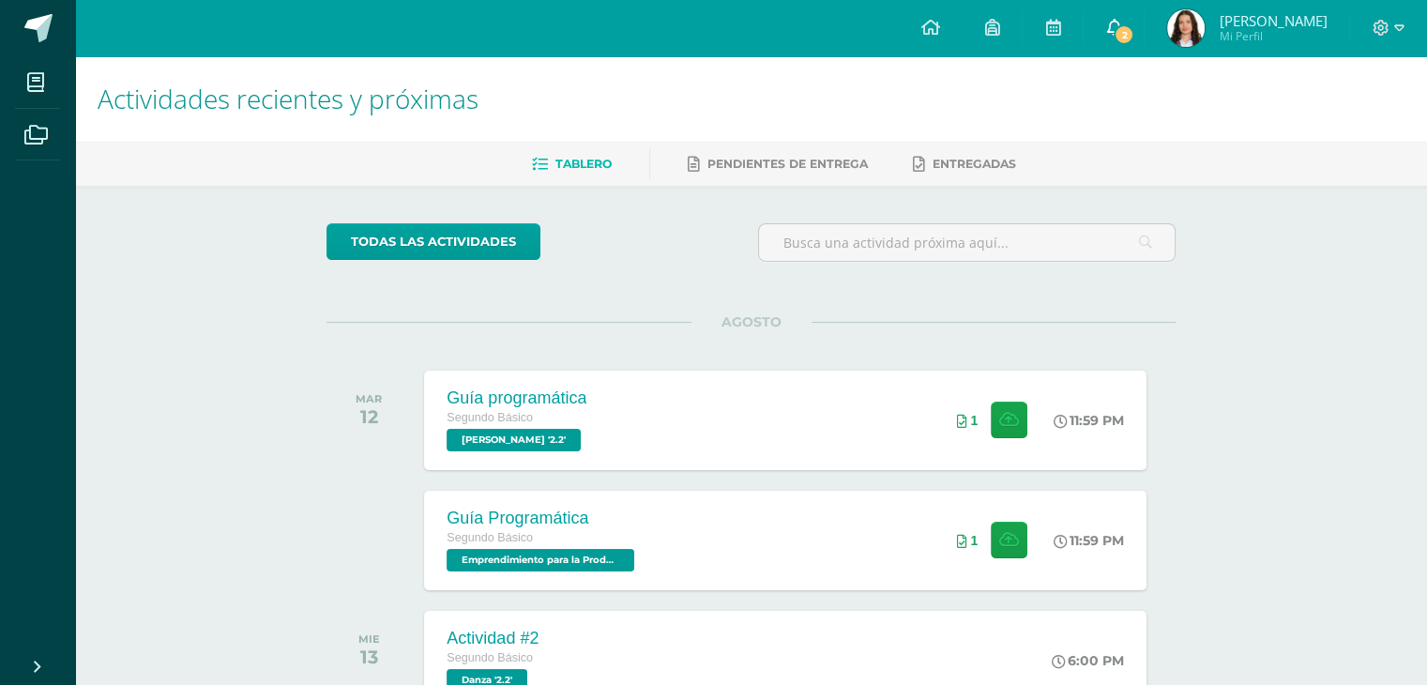
click at [1144, 23] on link "2" at bounding box center [1114, 28] width 60 height 56
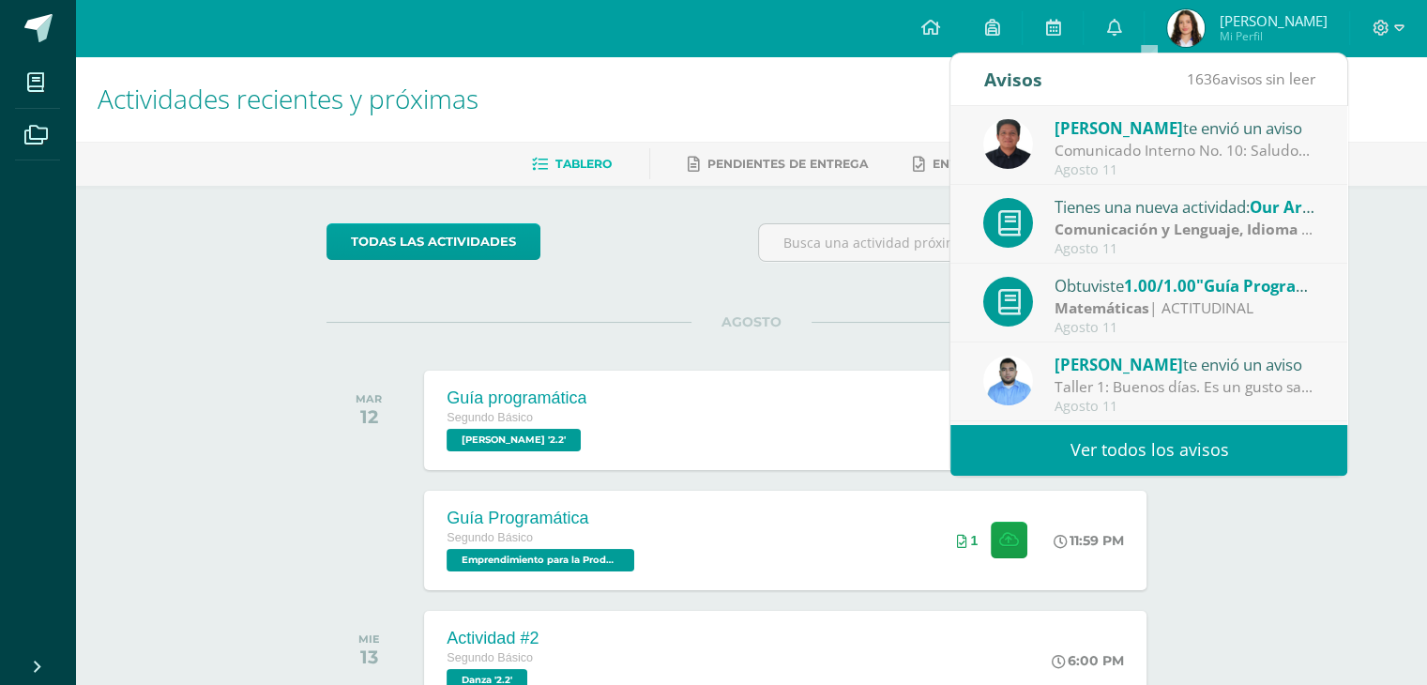
click at [641, 244] on div "todas las Actividades" at bounding box center [499, 249] width 360 height 53
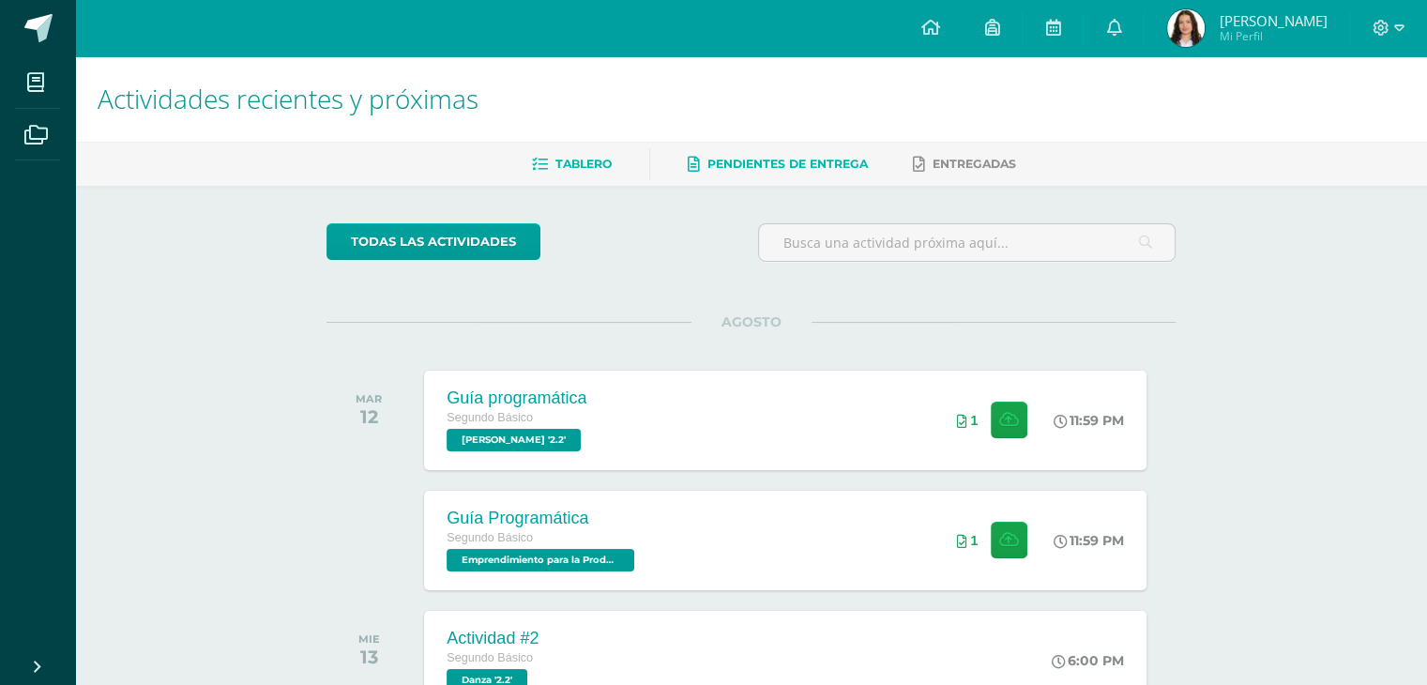
click at [771, 158] on span "Pendientes de entrega" at bounding box center [787, 164] width 160 height 14
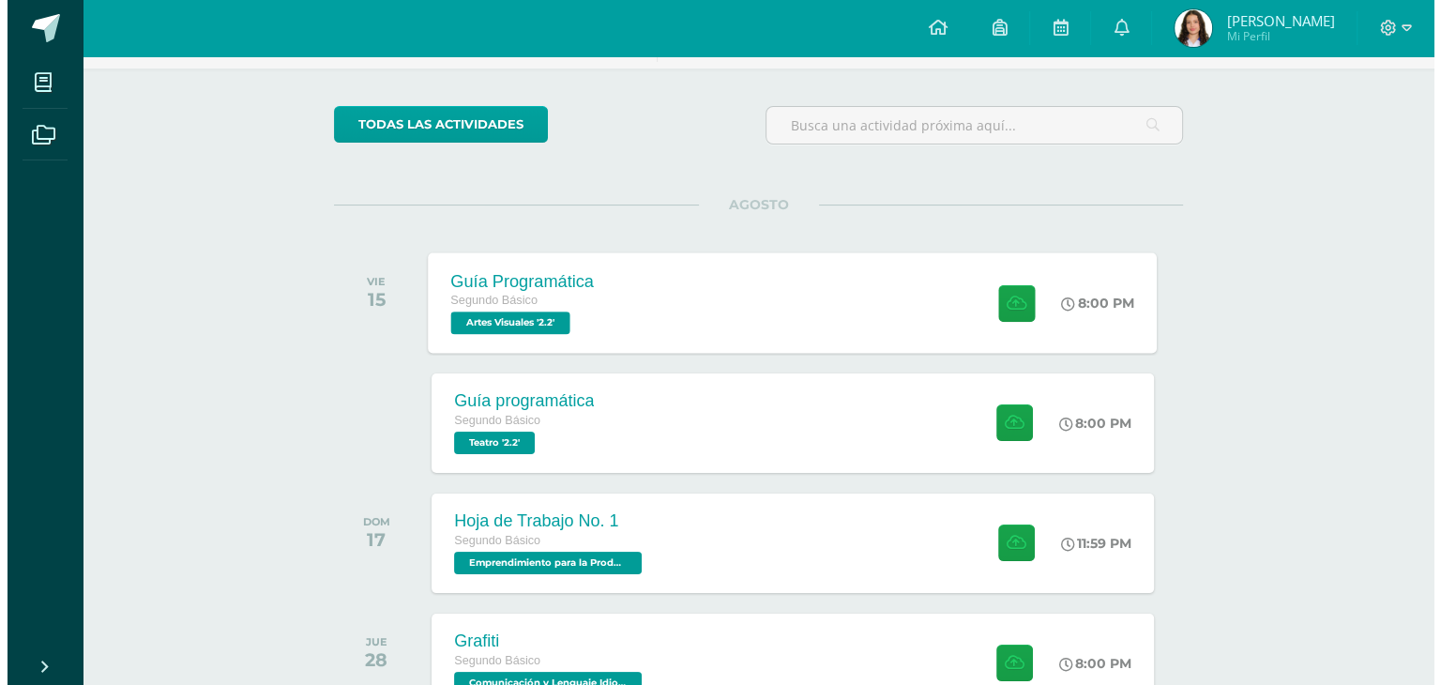
scroll to position [188, 0]
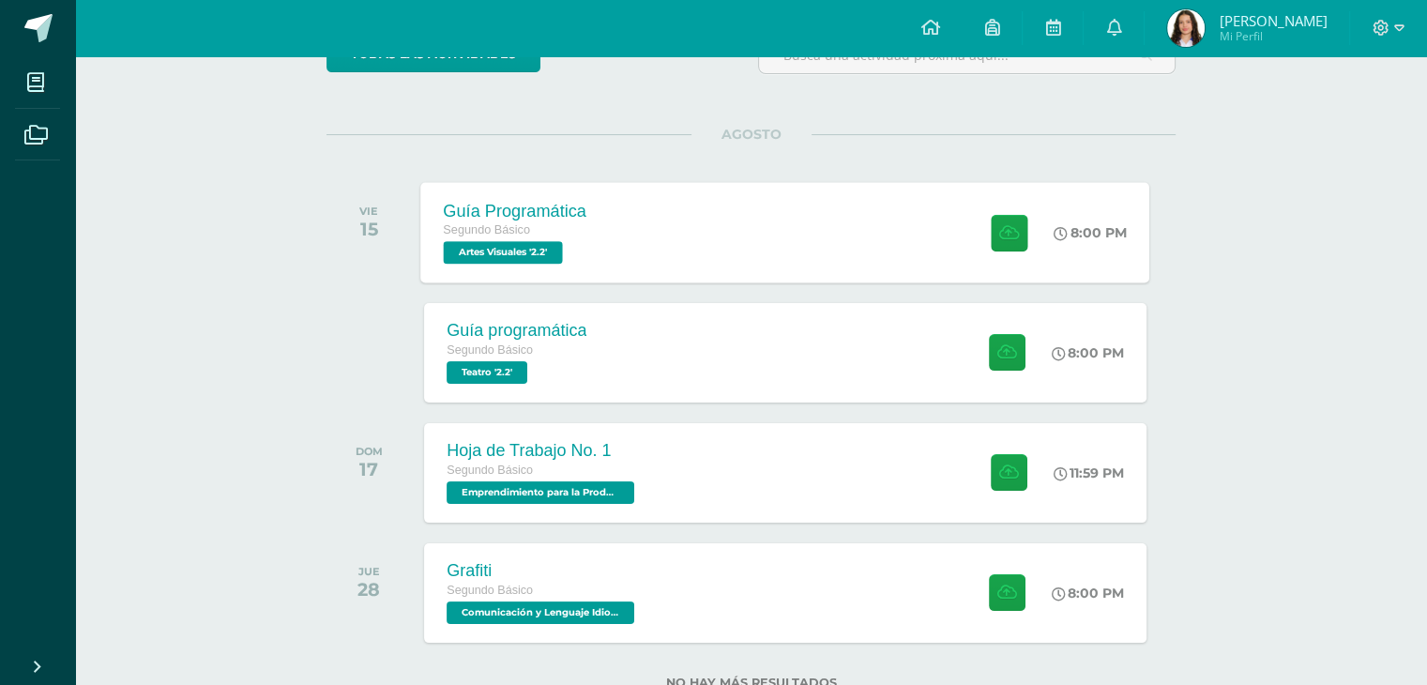
click at [744, 241] on div "Guía Programática Segundo Básico Artes Visuales '2.2' 8:00 PM Guía Programática…" at bounding box center [785, 232] width 729 height 100
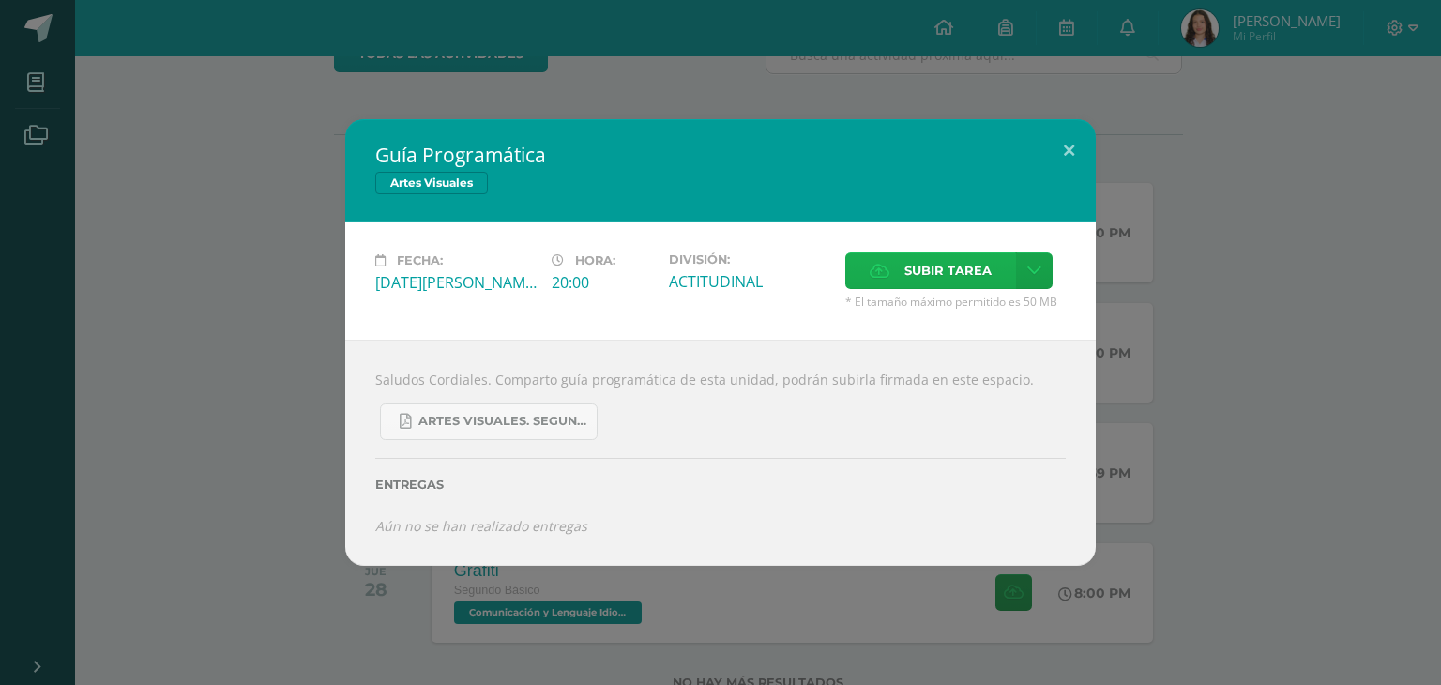
click at [968, 265] on span "Subir tarea" at bounding box center [947, 270] width 87 height 35
click at [0, 0] on input "Subir tarea" at bounding box center [0, 0] width 0 height 0
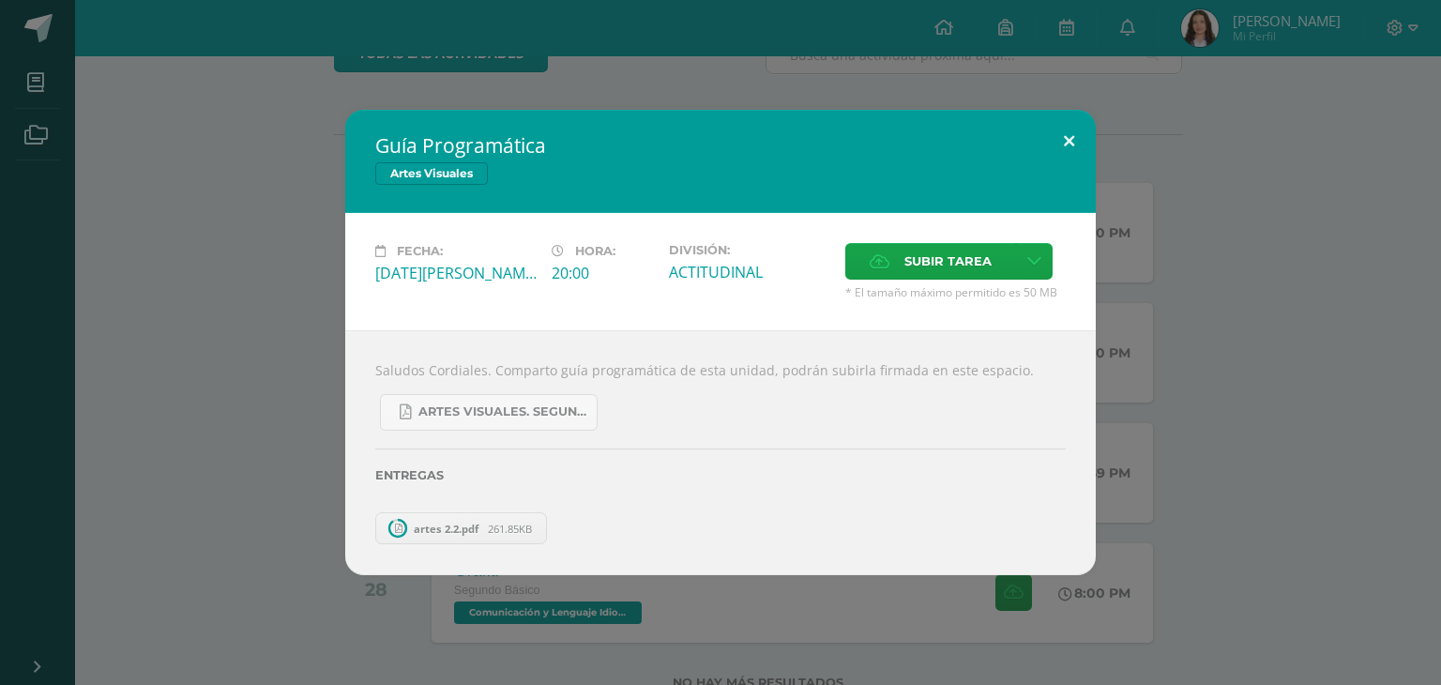
scroll to position [131, 0]
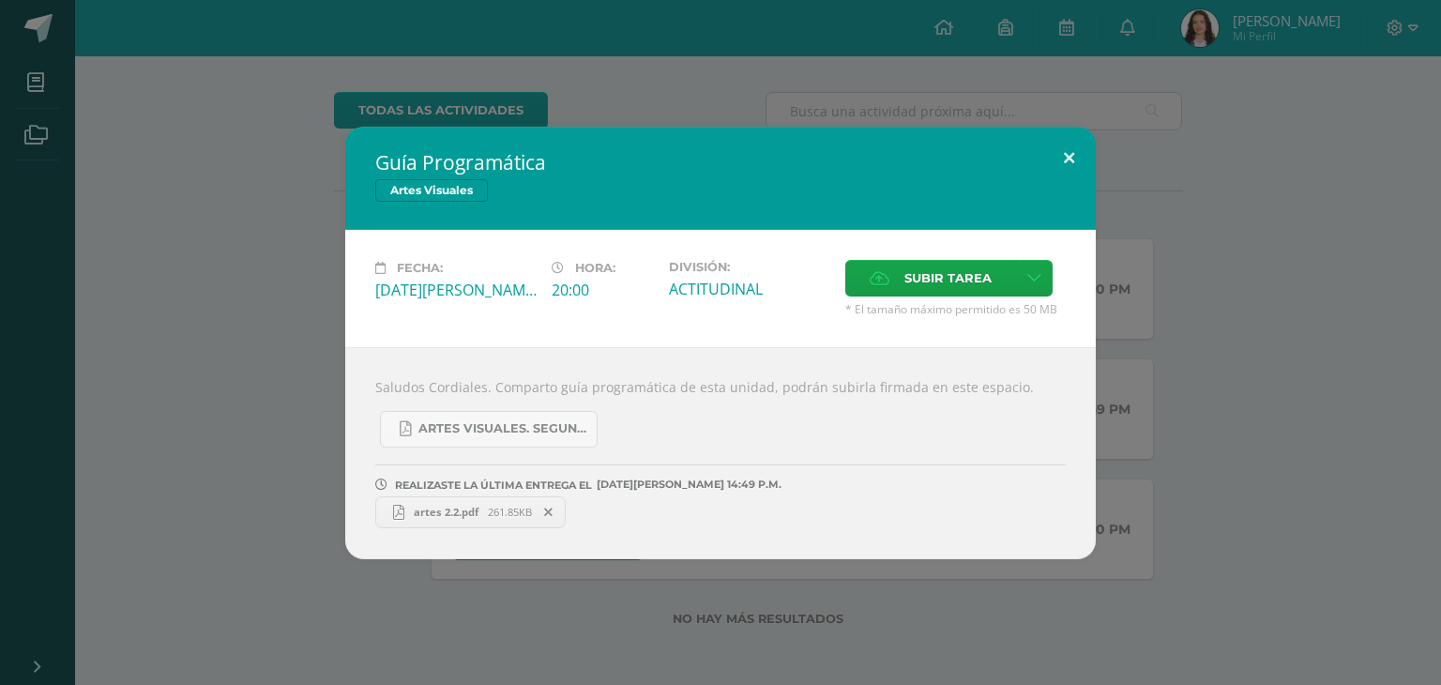
click at [1072, 155] on button at bounding box center [1068, 159] width 53 height 64
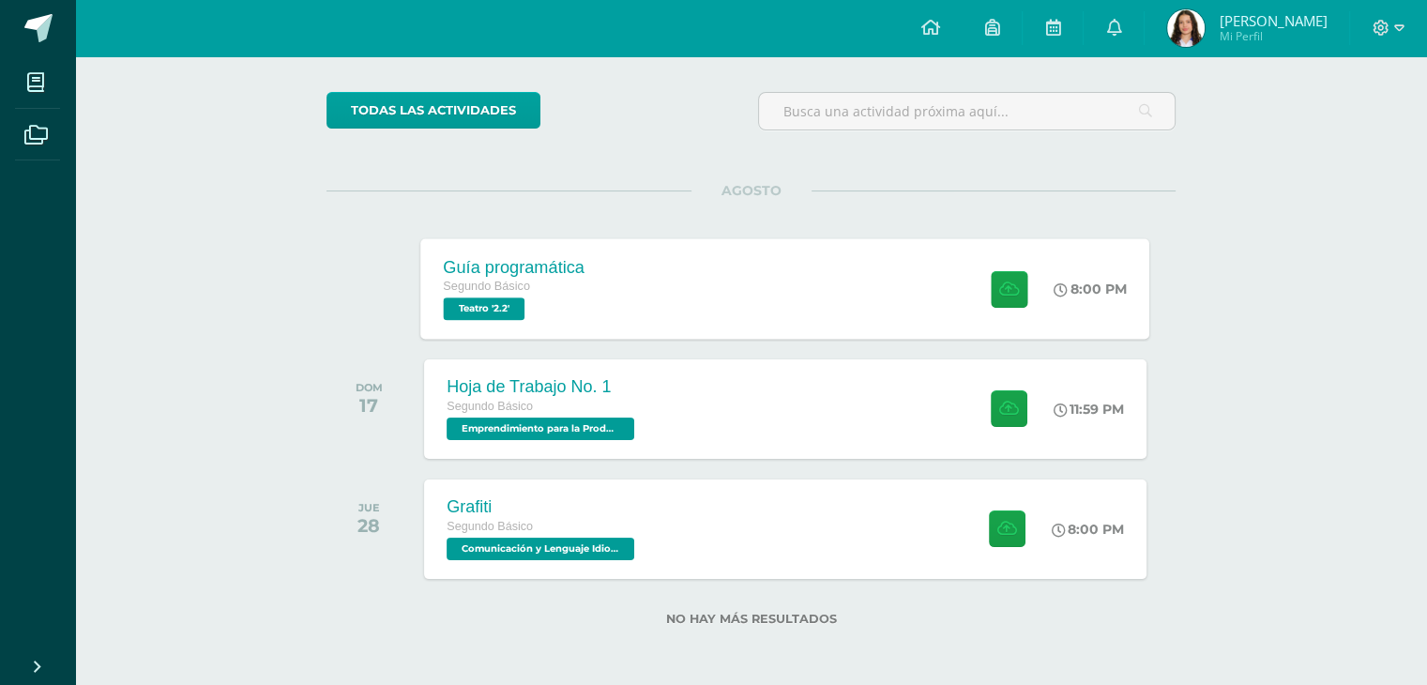
click at [812, 274] on div "Guía programática Segundo Básico Teatro '2.2' 8:00 PM Guía programática Teatro" at bounding box center [785, 288] width 729 height 100
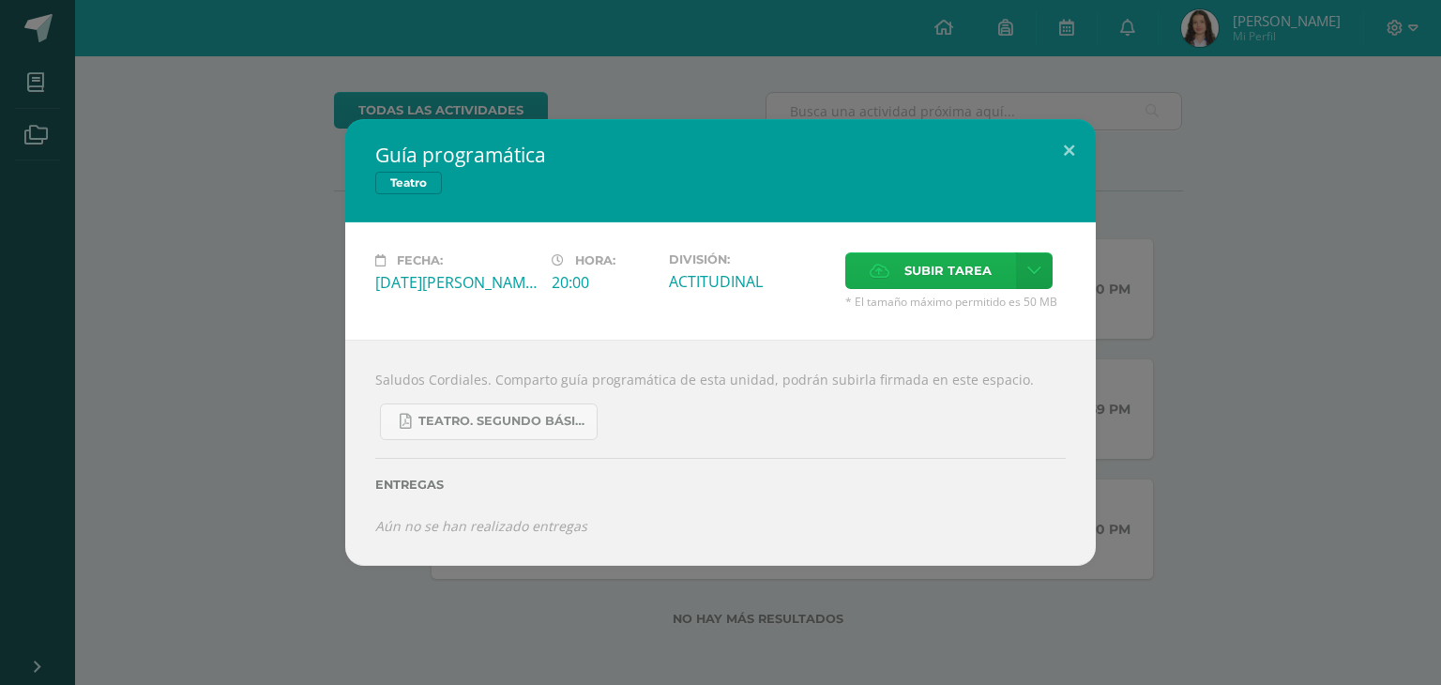
click at [902, 264] on label "Subir tarea" at bounding box center [930, 270] width 171 height 37
click at [0, 0] on input "Subir tarea" at bounding box center [0, 0] width 0 height 0
click at [535, 417] on span "Teatro. Segundo Básico..pdf" at bounding box center [502, 421] width 169 height 15
click at [1070, 154] on button at bounding box center [1068, 151] width 53 height 64
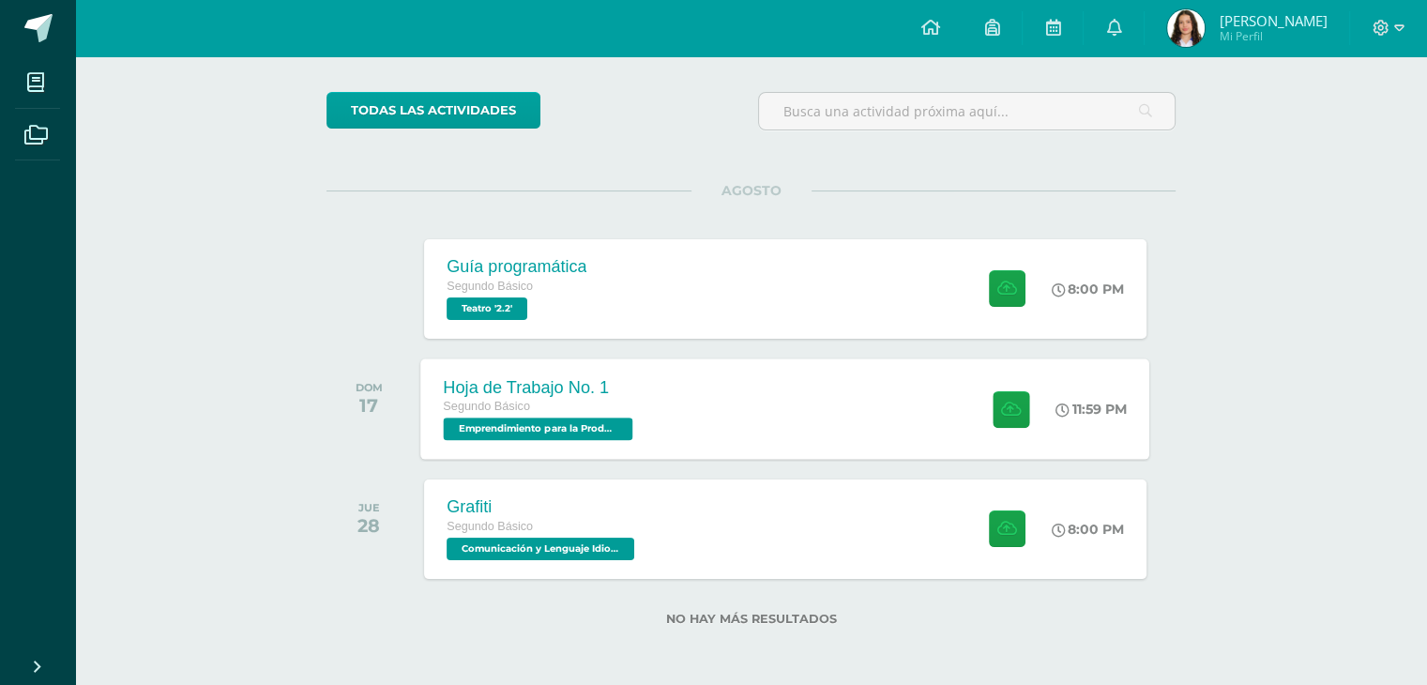
click at [710, 410] on div "Hoja de Trabajo No. 1 Segundo Básico Emprendimiento para la Productividad '2.2'…" at bounding box center [785, 408] width 729 height 100
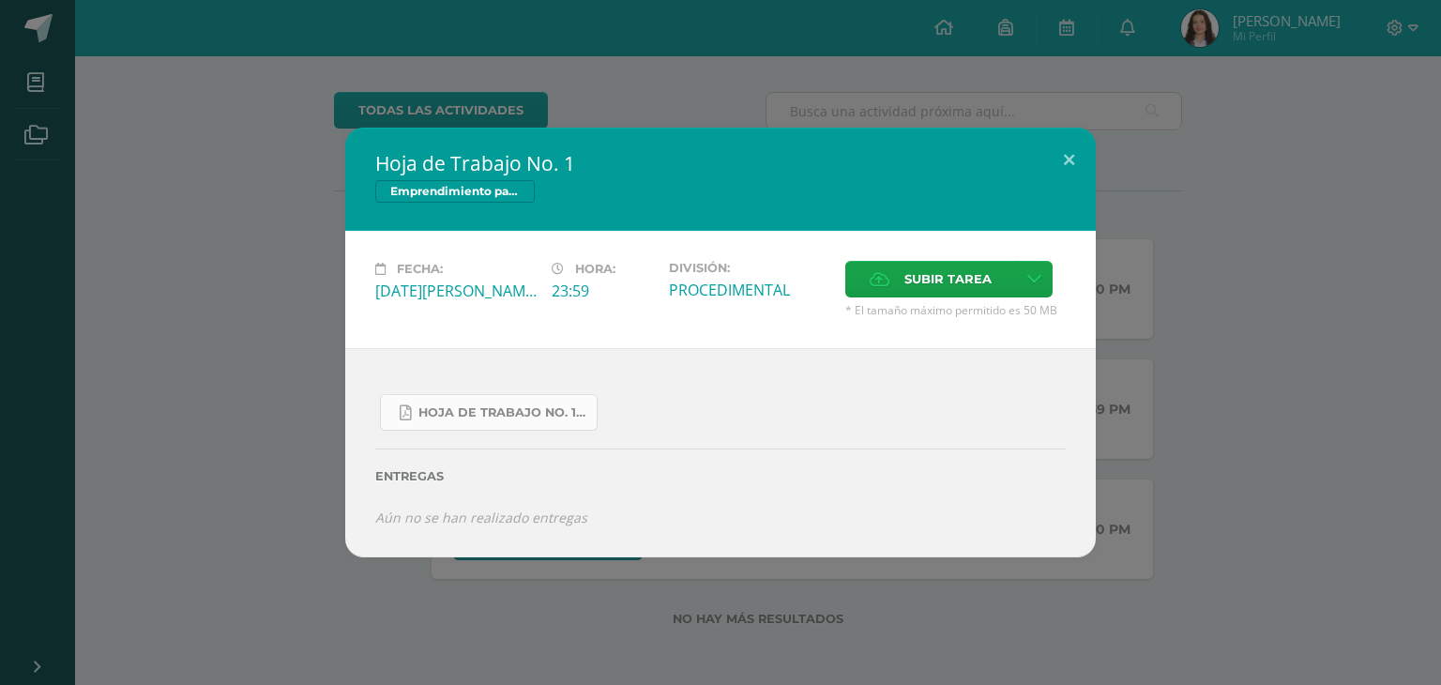
click at [539, 410] on span "Hoja de Trabajo No. 1.pdf" at bounding box center [502, 412] width 169 height 15
click at [1065, 157] on button at bounding box center [1068, 160] width 53 height 64
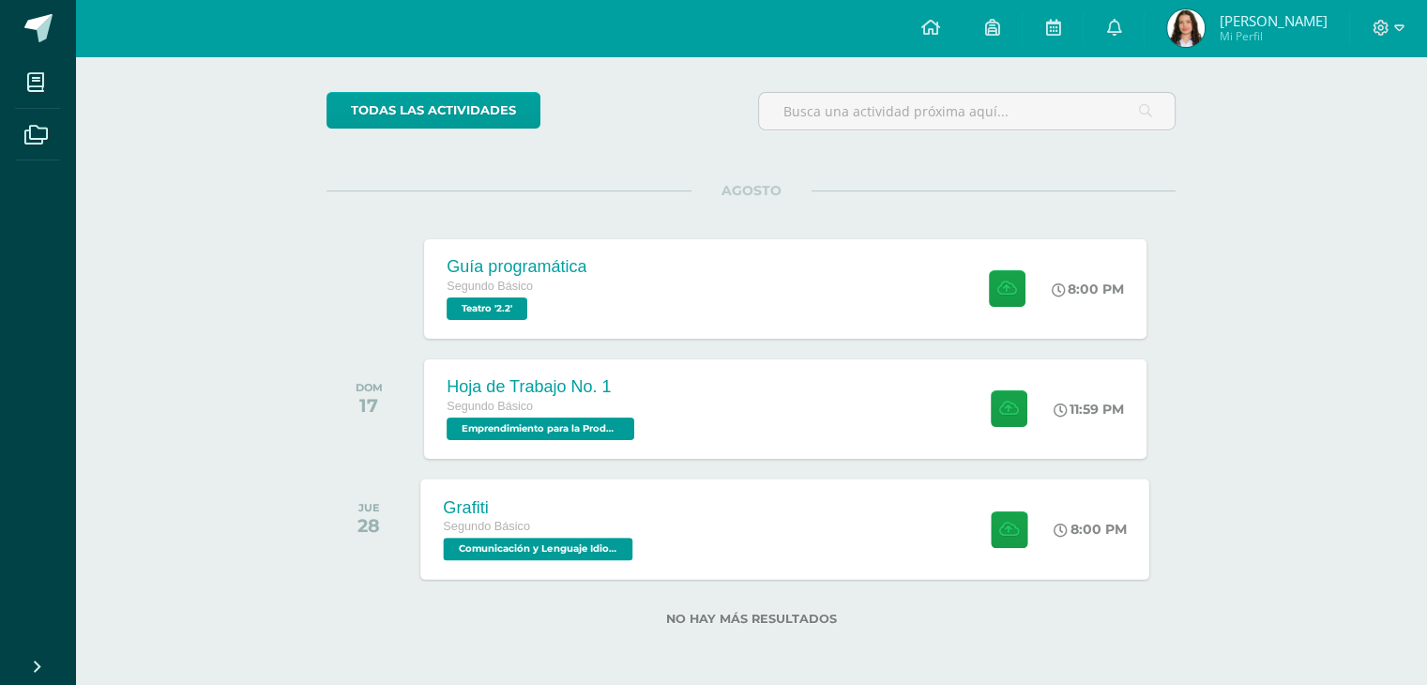
click at [733, 523] on div "Grafiti Segundo Básico Comunicación y Lenguaje Idioma Español '2.2' 8:00 PM Gra…" at bounding box center [785, 528] width 729 height 100
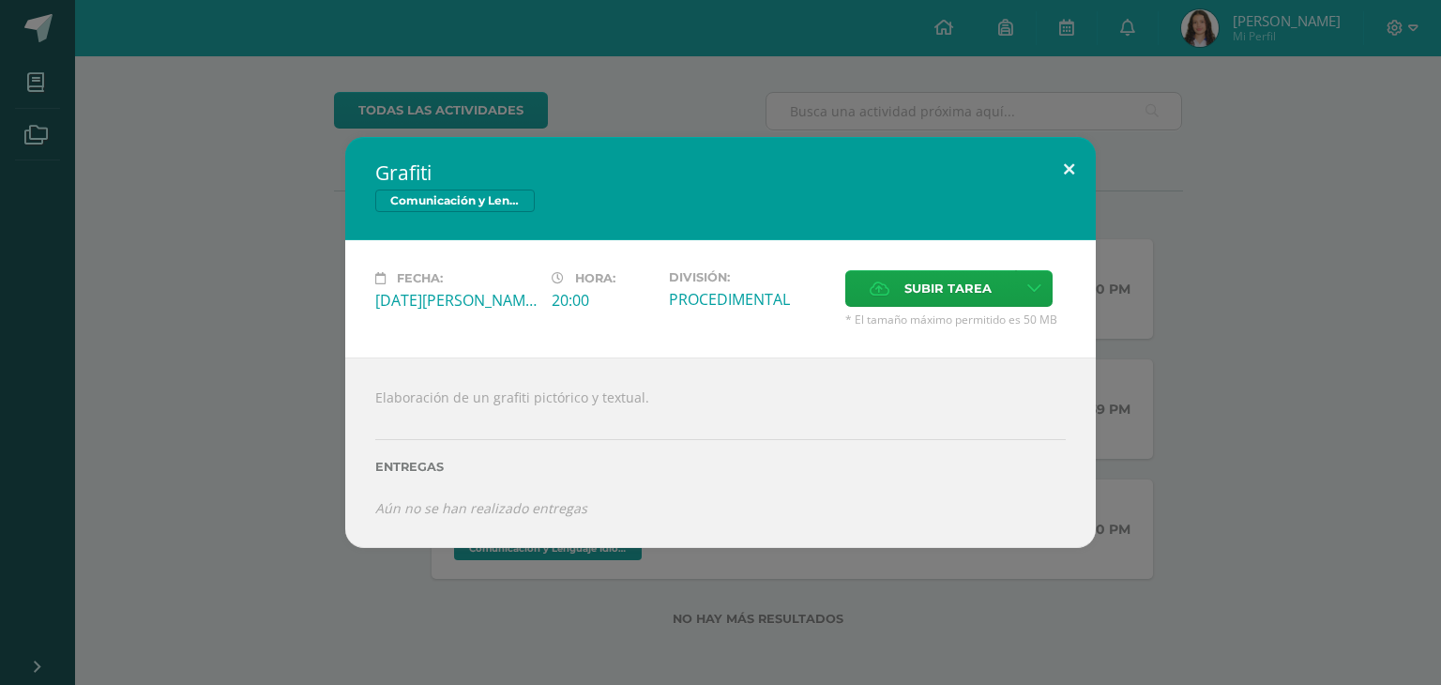
click at [1069, 159] on button at bounding box center [1068, 169] width 53 height 64
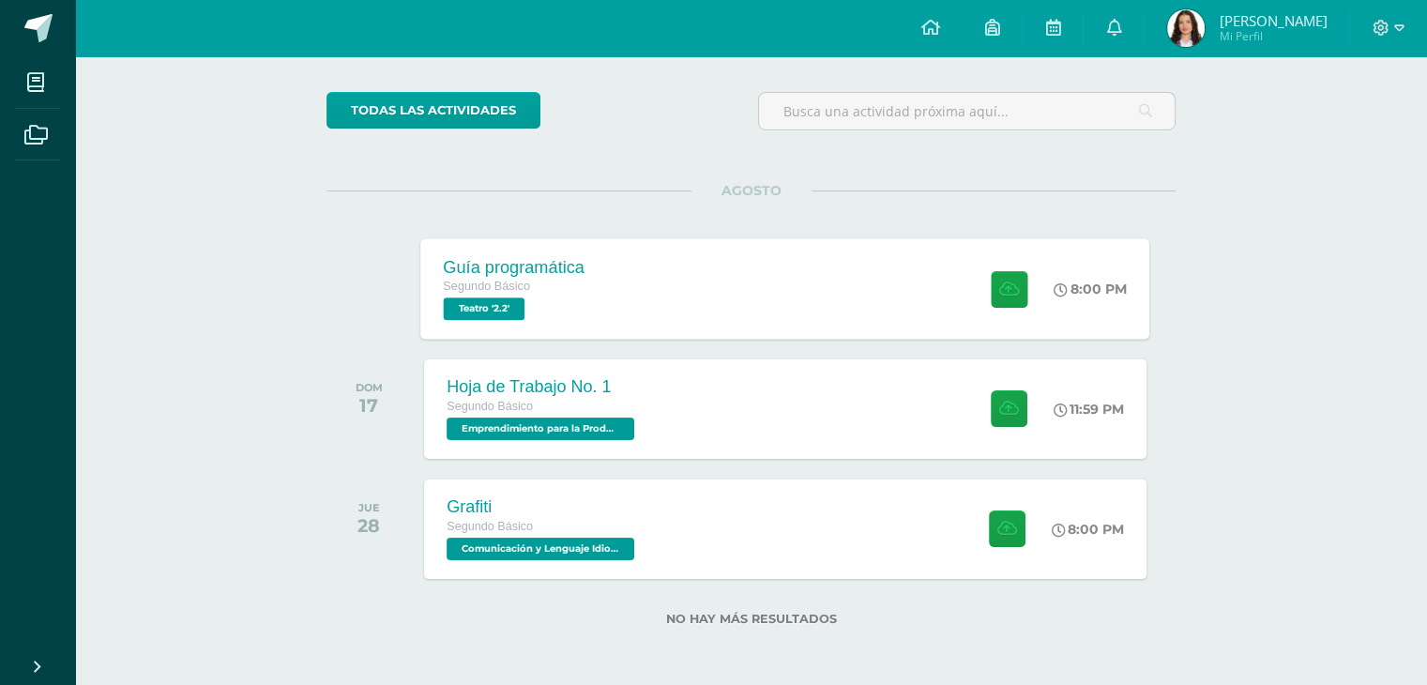
click at [736, 296] on div "Guía programática Segundo Básico Teatro '2.2' 8:00 PM Guía programática Teatro" at bounding box center [785, 288] width 729 height 100
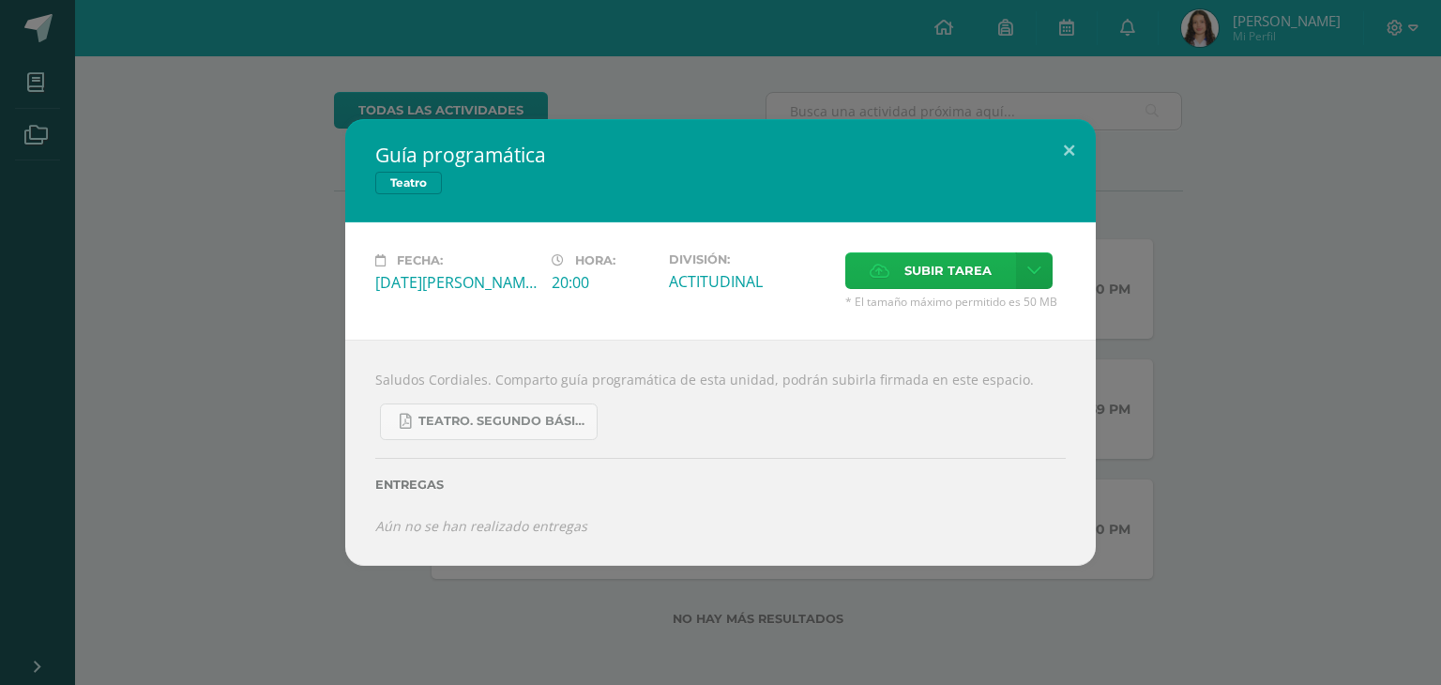
click at [886, 271] on icon at bounding box center [880, 271] width 20 height 12
click at [0, 0] on input "Subir tarea" at bounding box center [0, 0] width 0 height 0
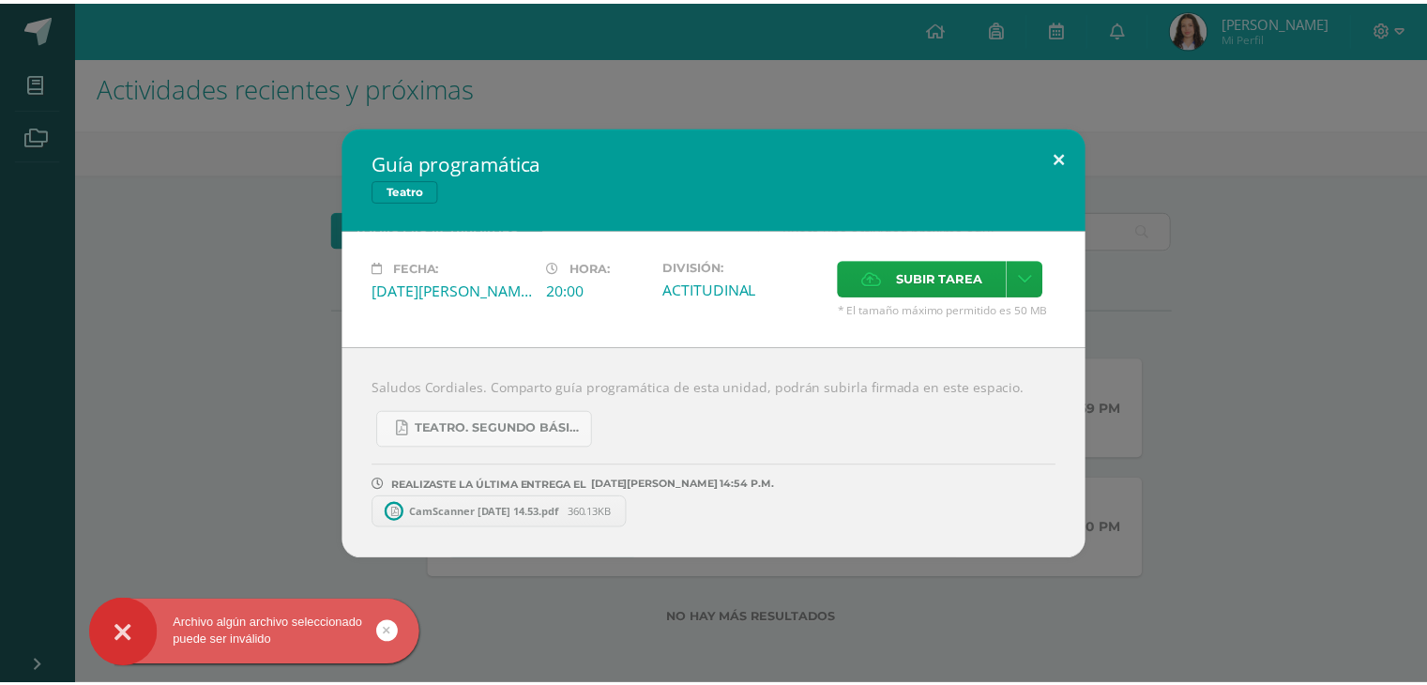
scroll to position [11, 0]
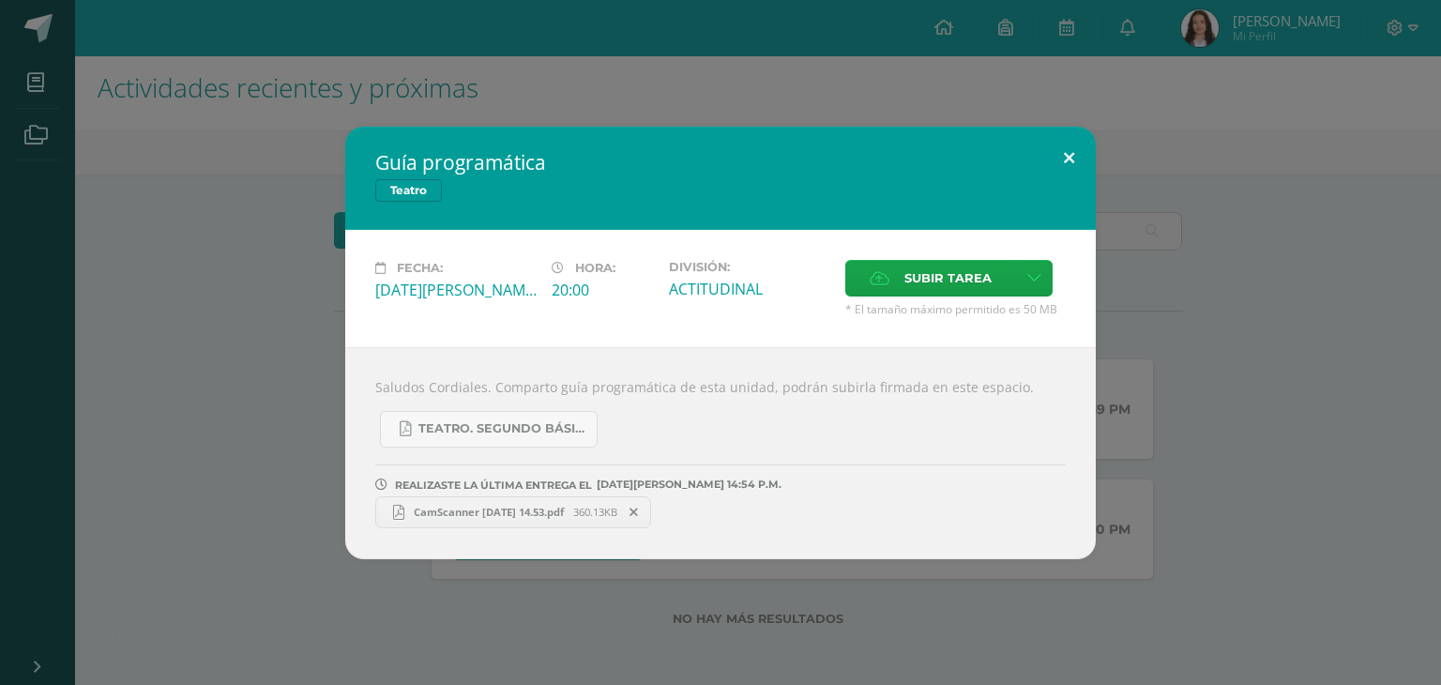
click at [1070, 160] on button at bounding box center [1068, 159] width 53 height 64
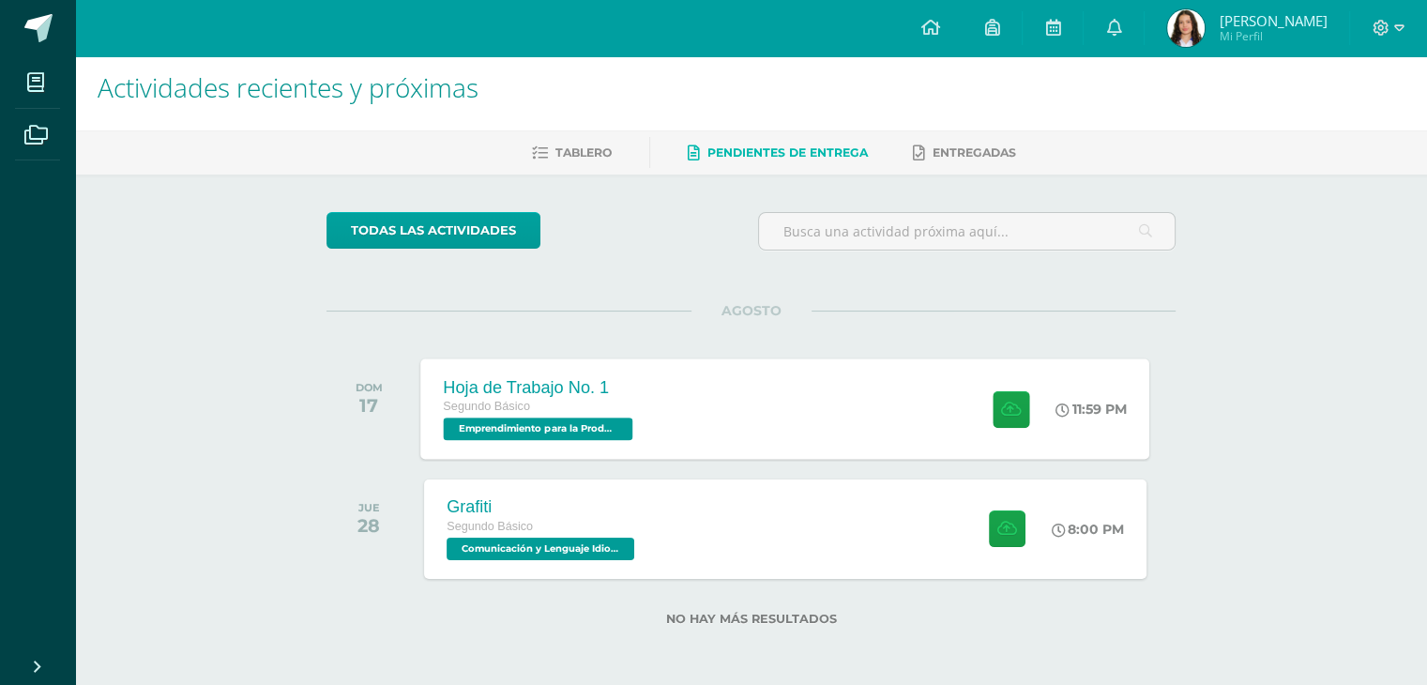
click at [768, 402] on div "Hoja de Trabajo No. 1 Segundo Básico Emprendimiento para la Productividad '2.2'…" at bounding box center [785, 408] width 729 height 100
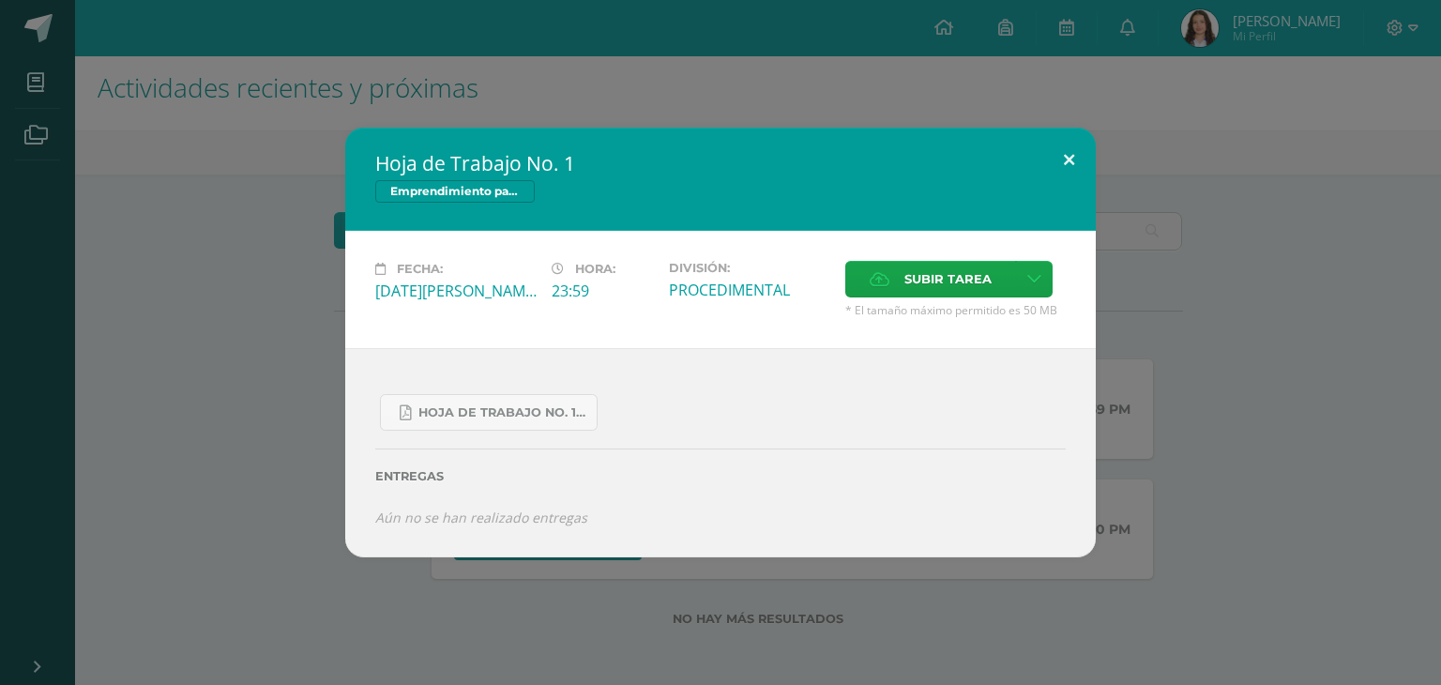
drag, startPoint x: 1077, startPoint y: 160, endPoint x: 900, endPoint y: 107, distance: 185.2
click at [1077, 160] on button at bounding box center [1068, 160] width 53 height 64
